Goal: Obtain resource: Download file/media

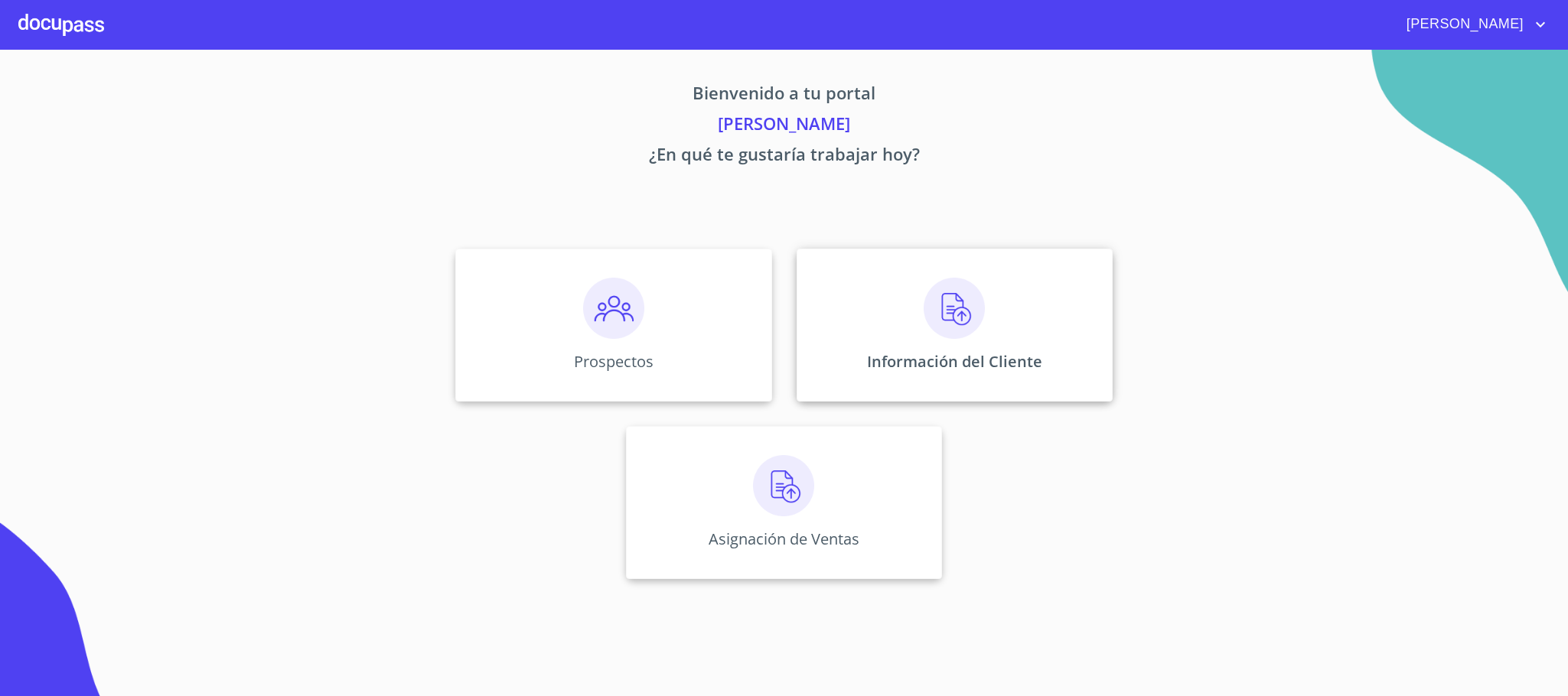
click at [962, 322] on img at bounding box center [954, 309] width 61 height 61
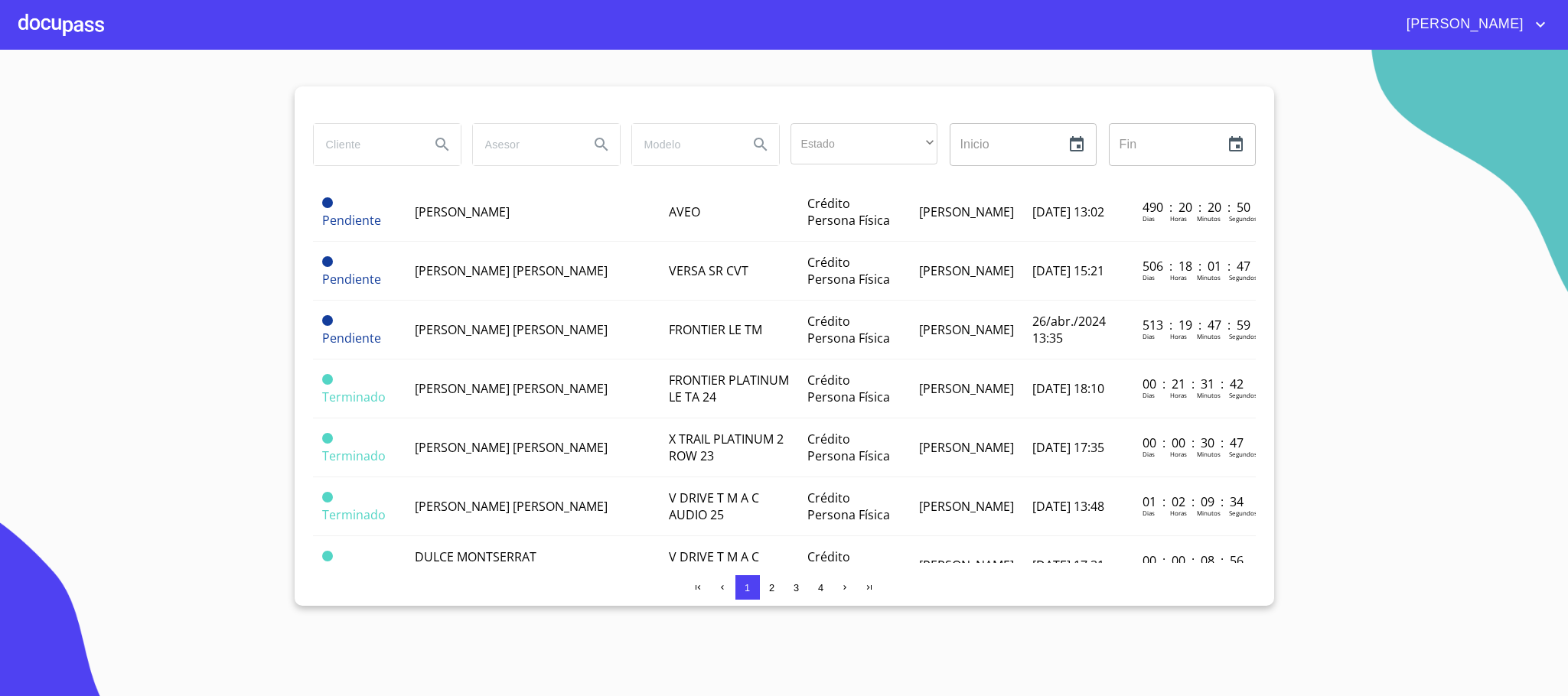
scroll to position [1148, 0]
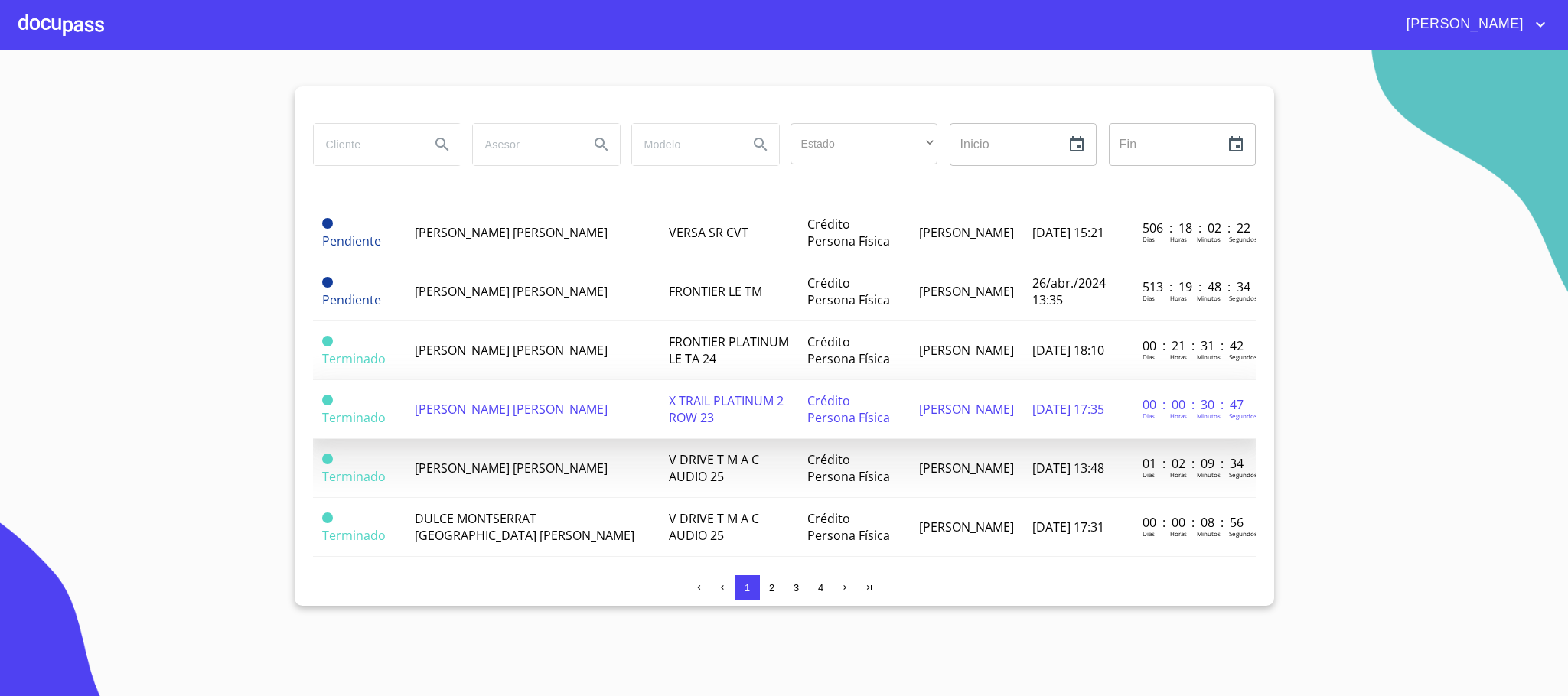
click at [519, 380] on td "[PERSON_NAME] [PERSON_NAME]" at bounding box center [532, 409] width 253 height 59
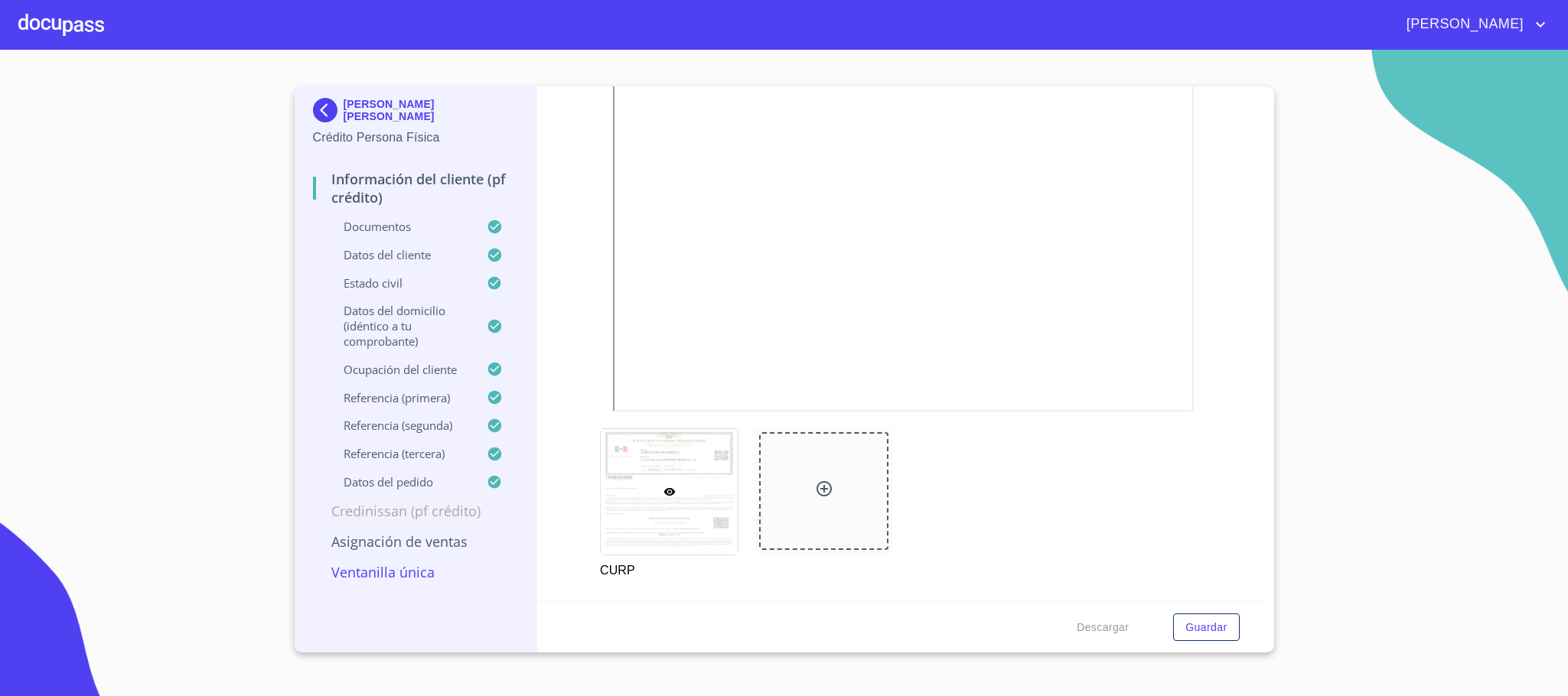
scroll to position [3934, 0]
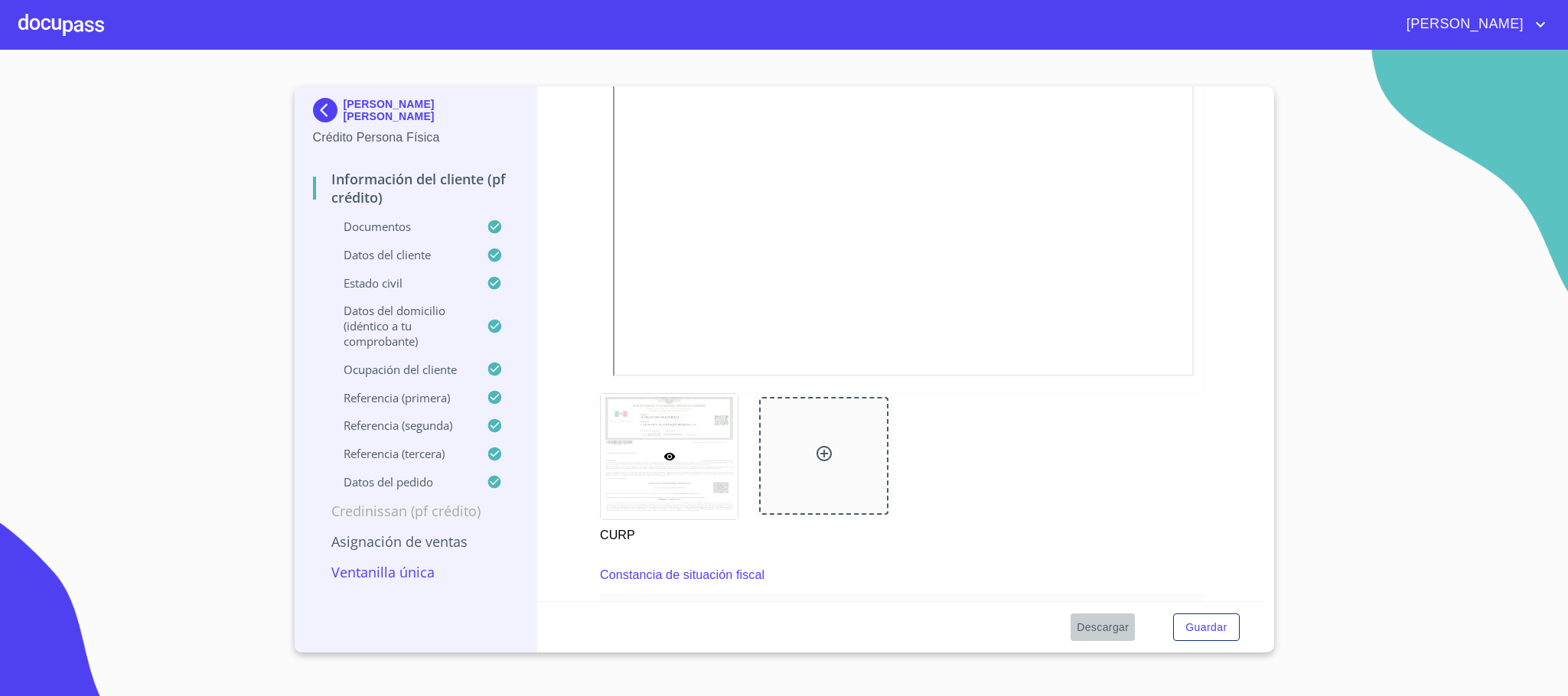
click at [1109, 628] on span "Descargar" at bounding box center [1102, 628] width 52 height 19
